Goal: Task Accomplishment & Management: Manage account settings

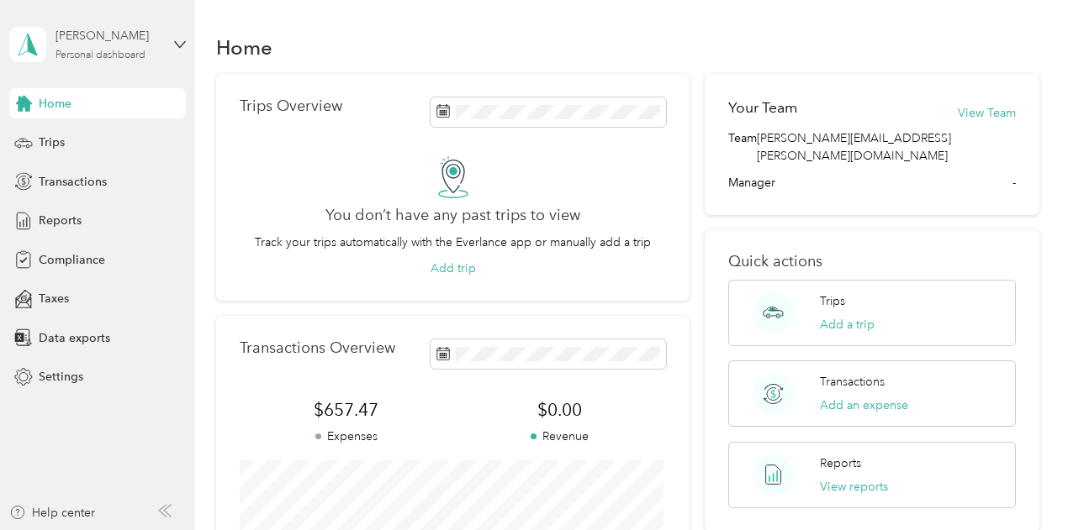
click at [90, 44] on div "[PERSON_NAME]" at bounding box center [107, 36] width 105 height 18
click at [240, 225] on div "You don’t have any past trips to view Track your trips automatically with the E…" at bounding box center [453, 217] width 427 height 122
click at [65, 377] on span "Settings" at bounding box center [61, 377] width 45 height 18
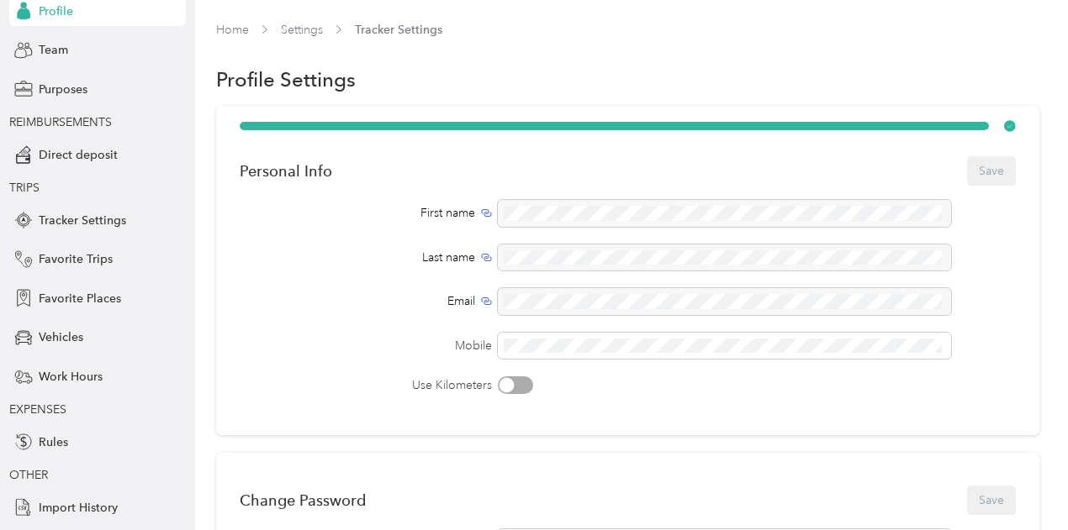
scroll to position [155, 0]
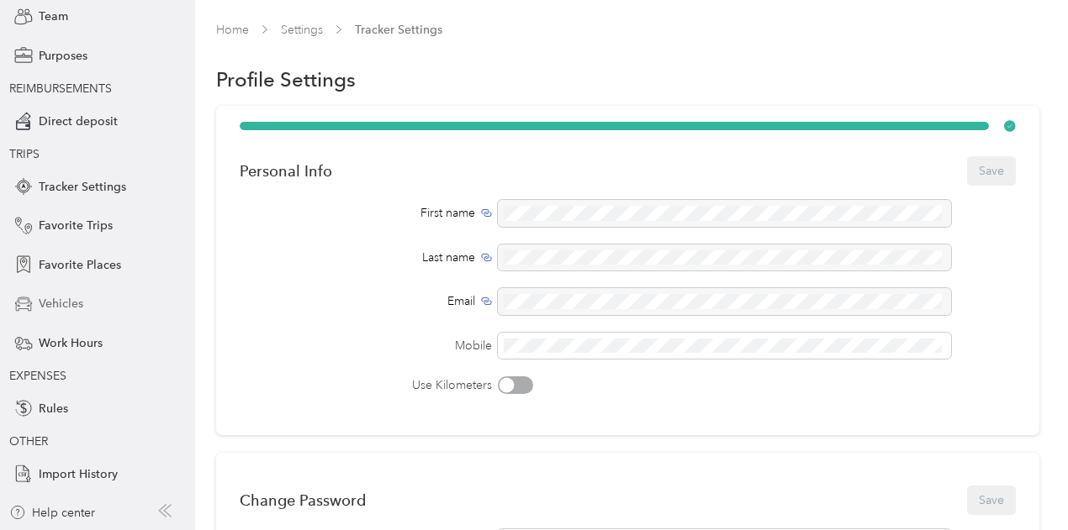
click at [69, 293] on div "Vehicles" at bounding box center [97, 304] width 177 height 30
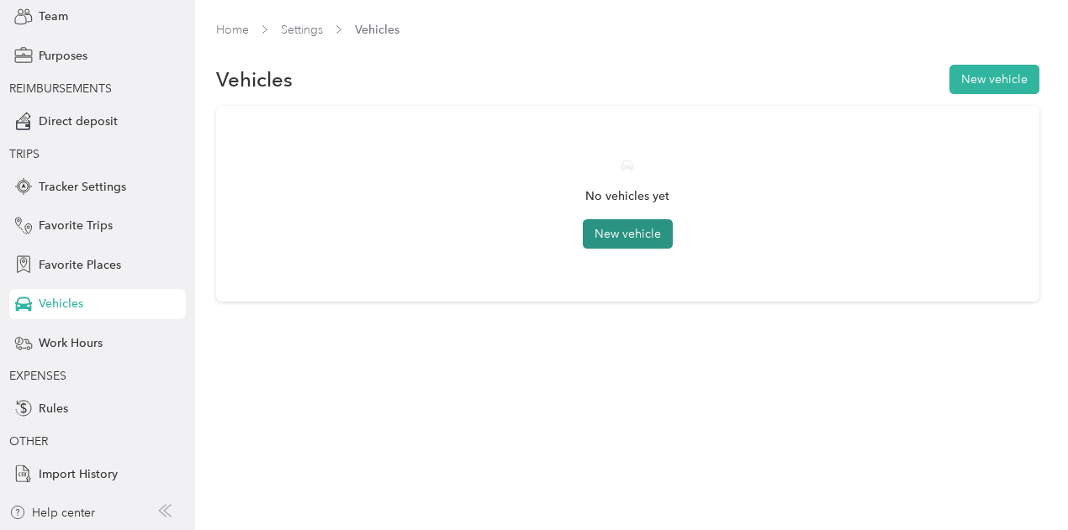
click at [599, 232] on button "New vehicle" at bounding box center [628, 233] width 90 height 29
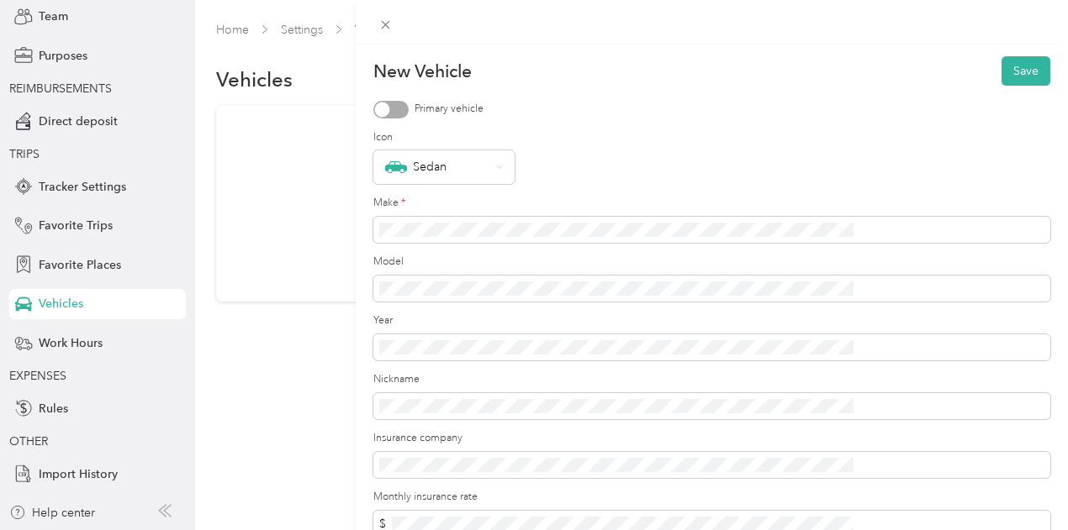
click at [409, 106] on div at bounding box center [390, 110] width 35 height 18
click at [1004, 66] on button "Save" at bounding box center [1025, 70] width 49 height 29
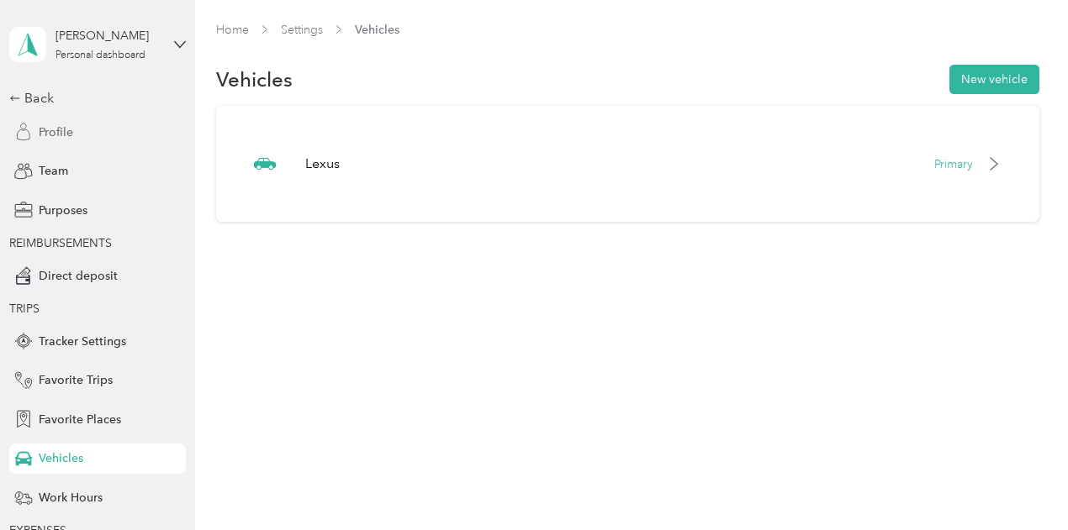
click at [60, 137] on span "Profile" at bounding box center [56, 133] width 34 height 18
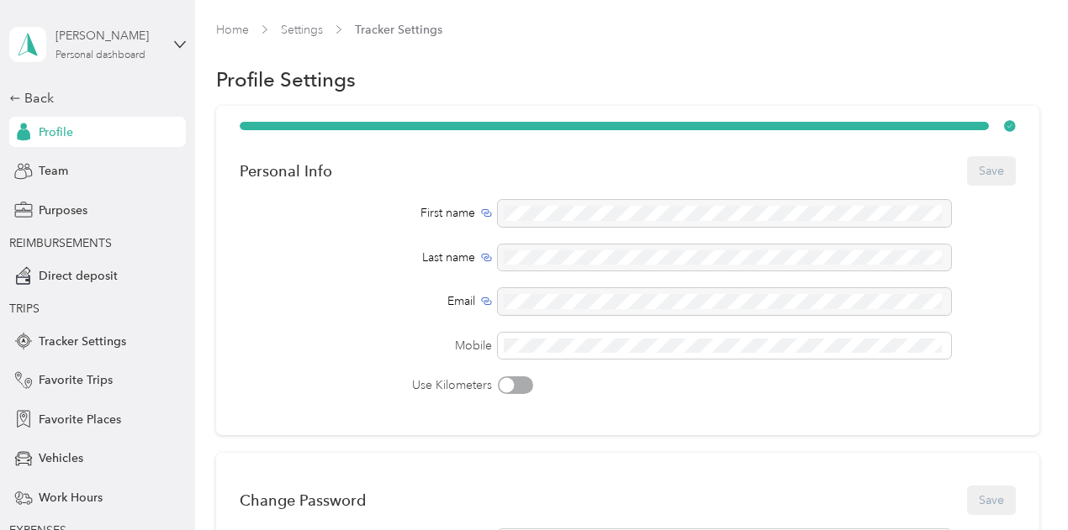
click at [69, 34] on div "[PERSON_NAME]" at bounding box center [107, 36] width 105 height 18
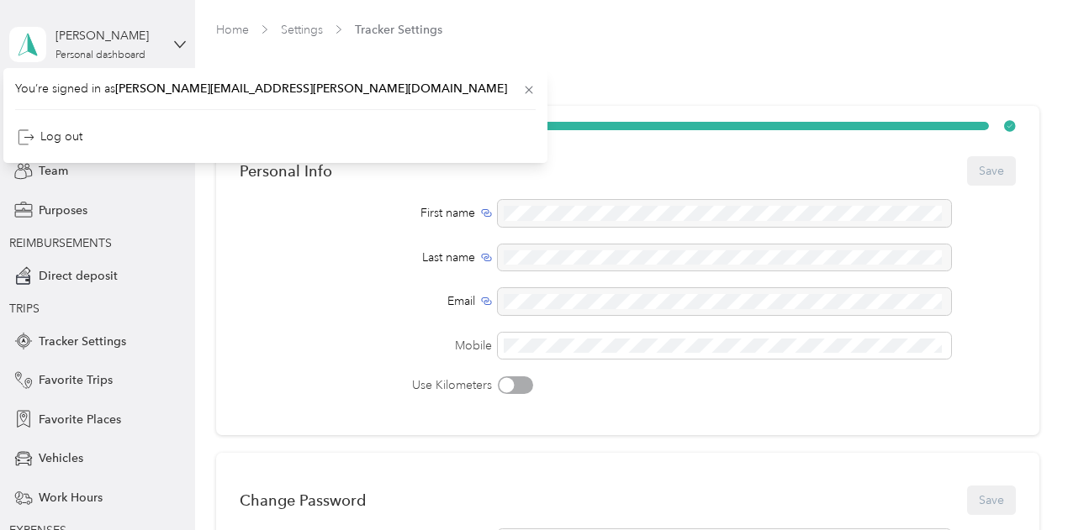
scroll to position [155, 0]
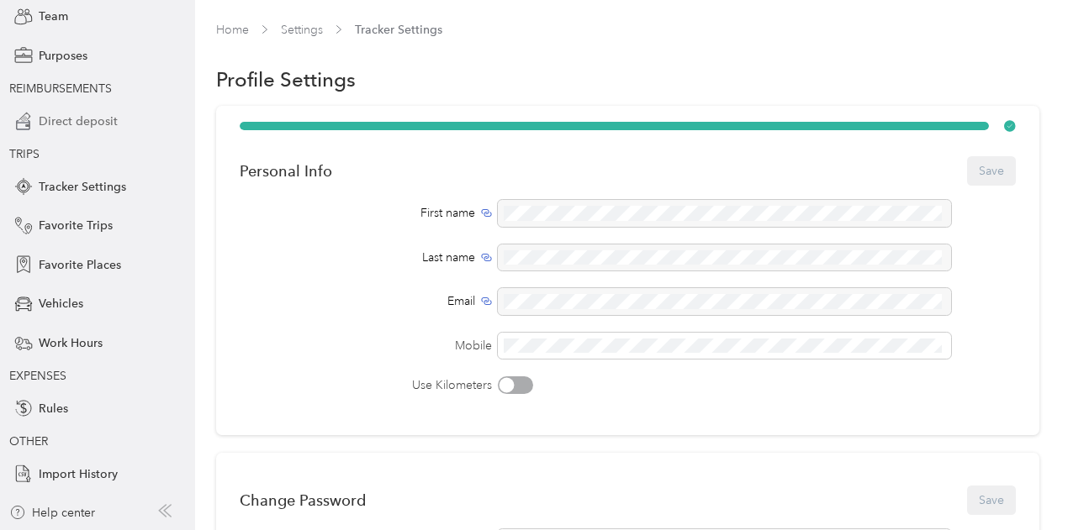
click at [84, 127] on span "Direct deposit" at bounding box center [78, 122] width 79 height 18
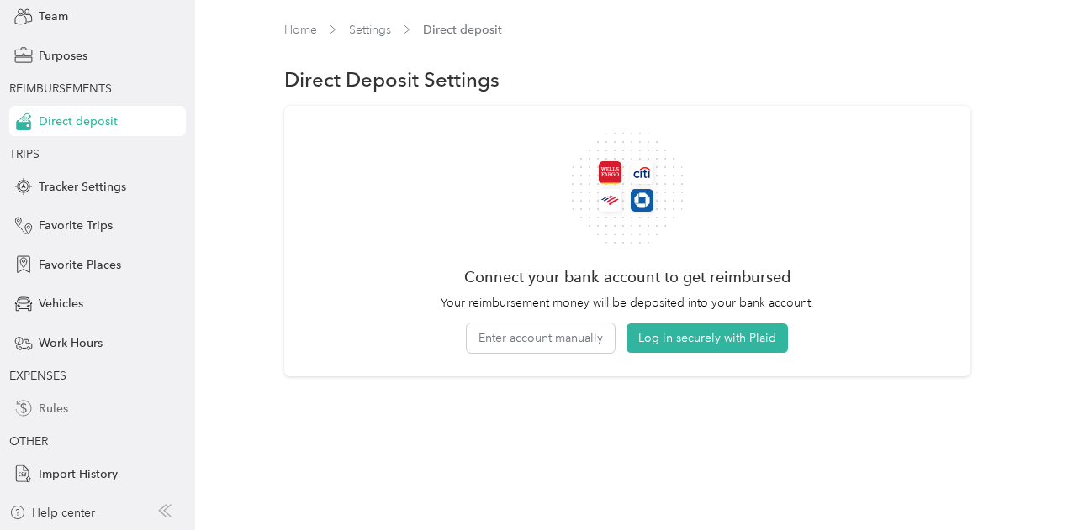
click at [50, 398] on div "Rules" at bounding box center [97, 408] width 177 height 30
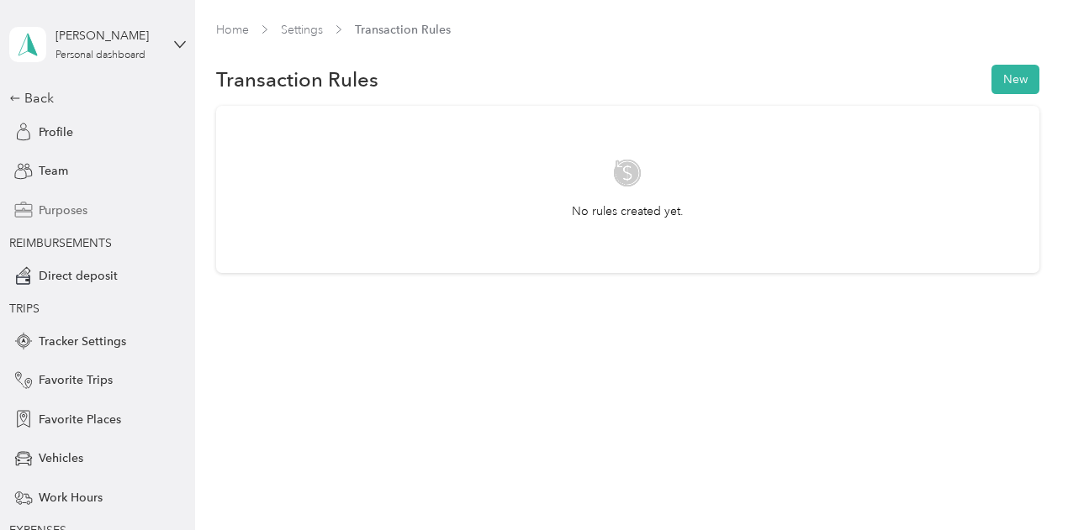
click at [71, 208] on span "Purposes" at bounding box center [63, 211] width 49 height 18
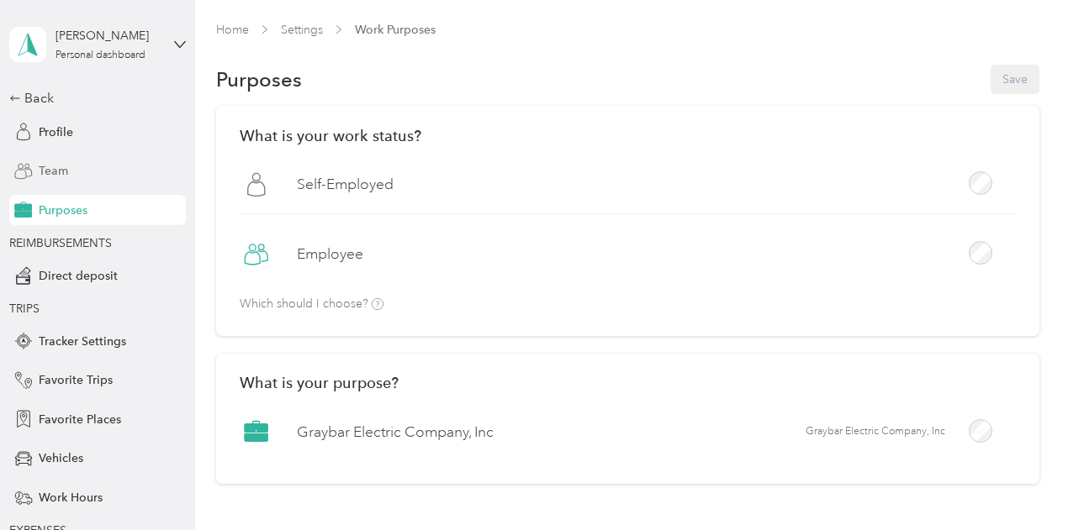
click at [87, 176] on div "Team" at bounding box center [97, 171] width 177 height 30
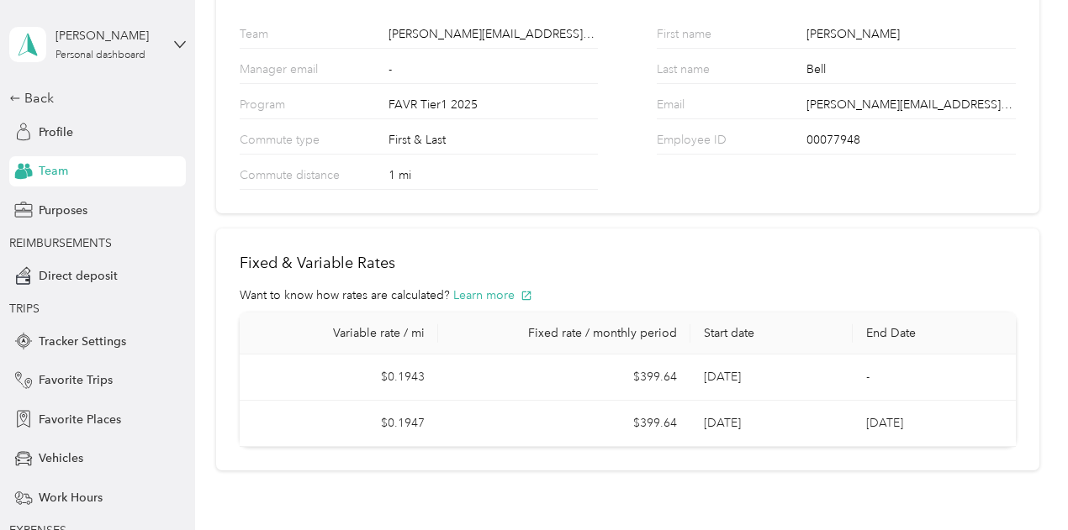
scroll to position [224, 0]
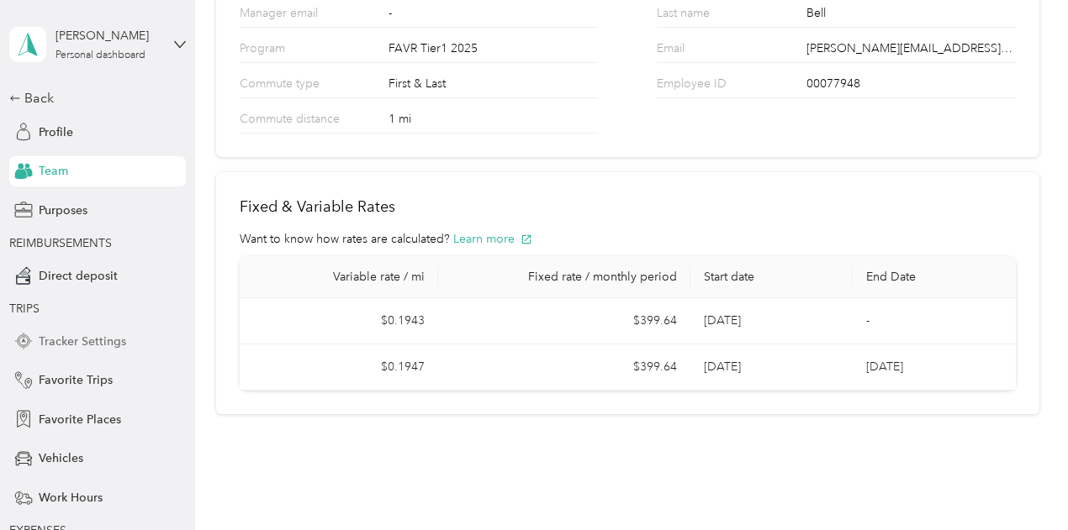
click at [72, 341] on span "Tracker Settings" at bounding box center [82, 342] width 87 height 18
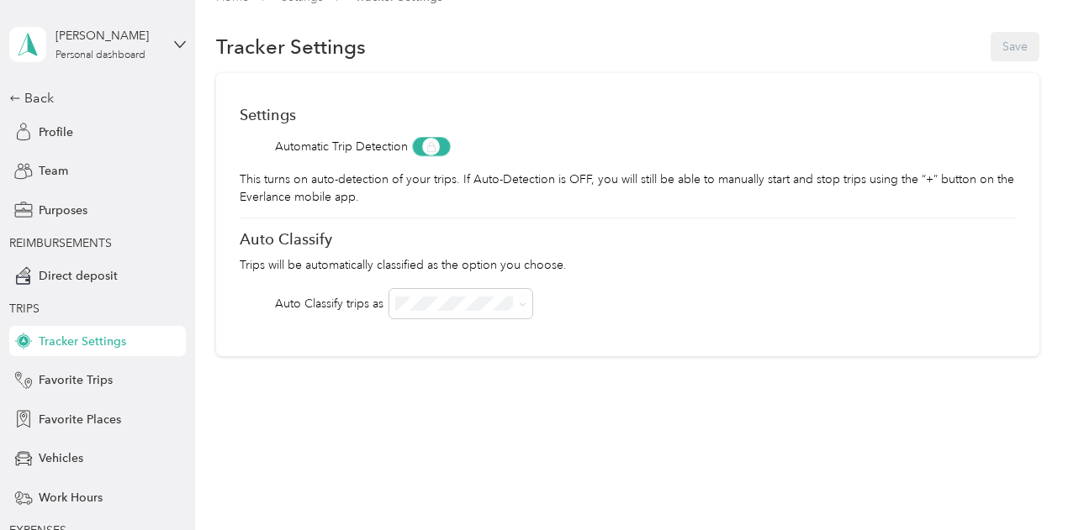
scroll to position [32, 0]
click at [642, 287] on div "Settings Automatic Trip Detection This turns on auto-detection of your trips. I…" at bounding box center [627, 215] width 823 height 283
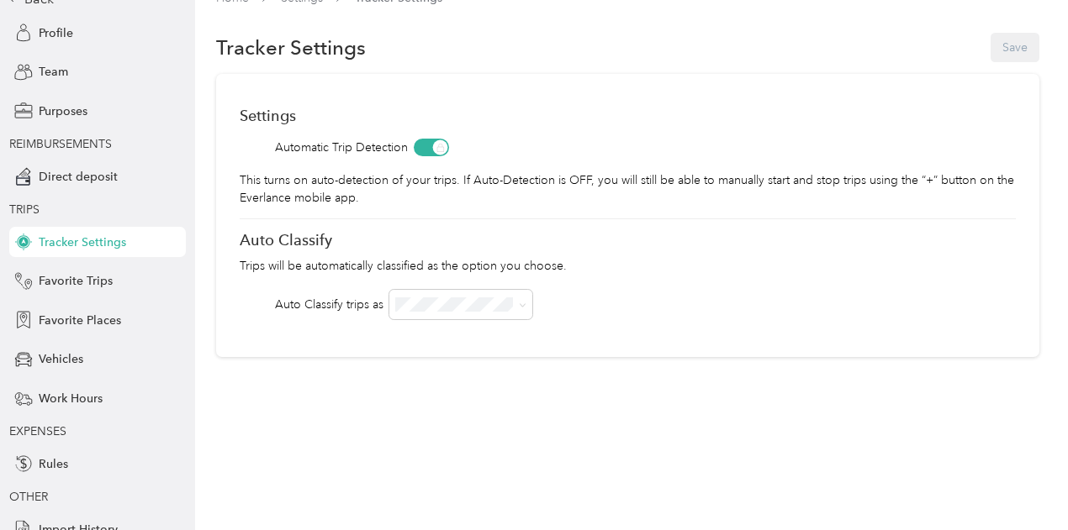
scroll to position [155, 0]
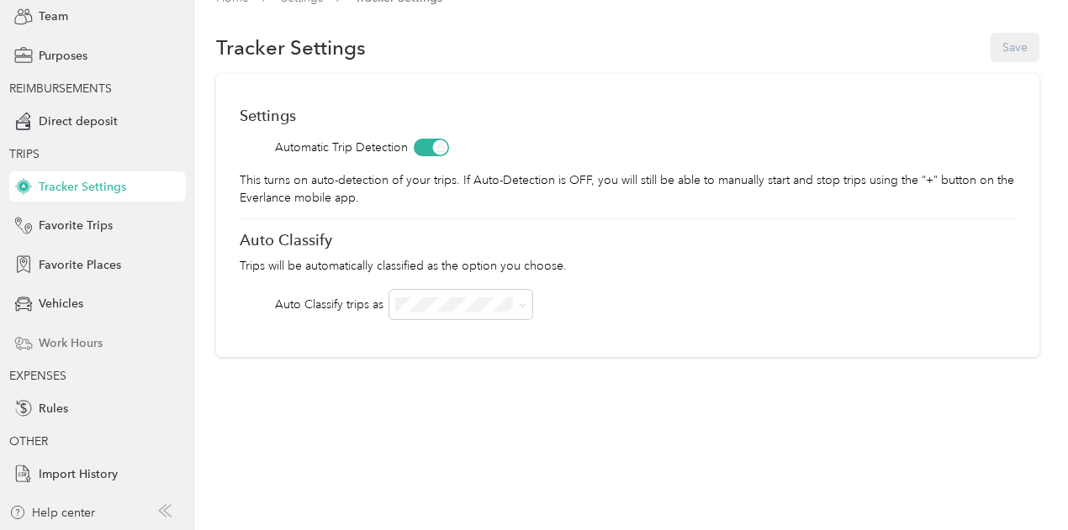
click at [98, 332] on div "Work Hours" at bounding box center [97, 343] width 177 height 30
